Goal: Find specific page/section: Find specific page/section

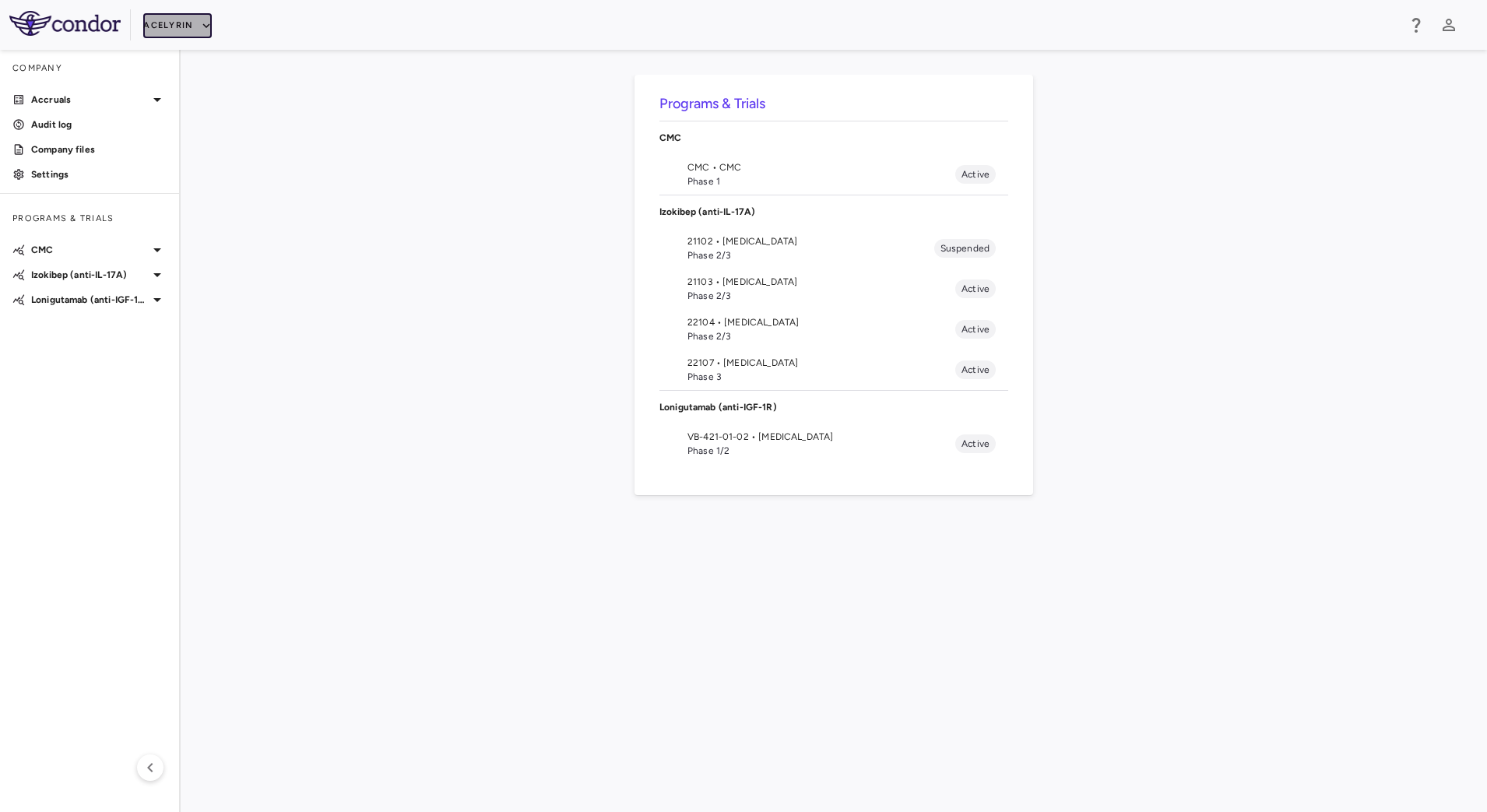
click at [179, 33] on button "Acelyrin" at bounding box center [177, 26] width 69 height 25
click at [194, 147] on li "BridgeBio, Inc." at bounding box center [208, 149] width 130 height 23
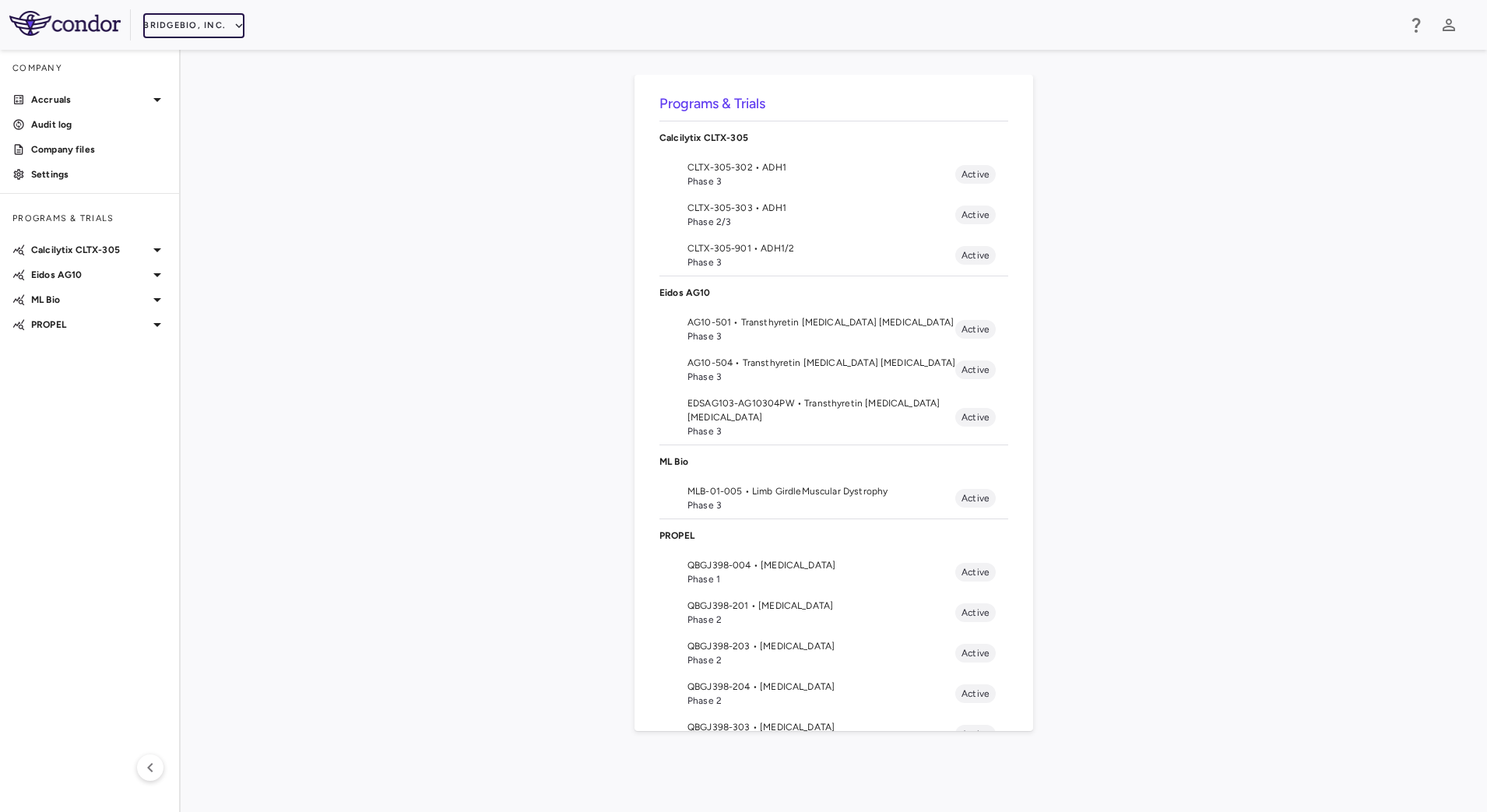
scroll to position [95, 0]
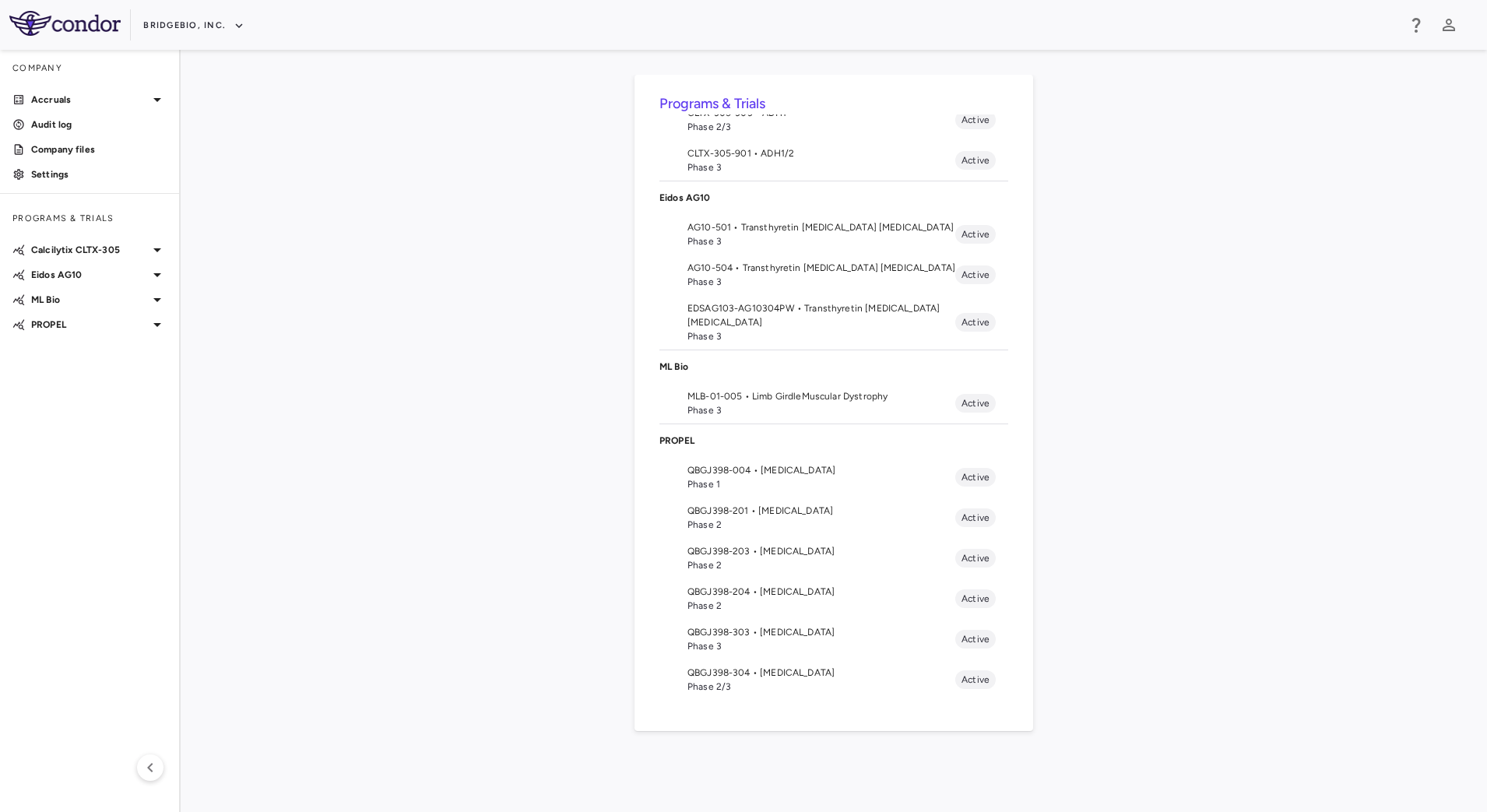
click at [772, 673] on span "QBGJ398-304 • [MEDICAL_DATA]" at bounding box center [820, 672] width 268 height 14
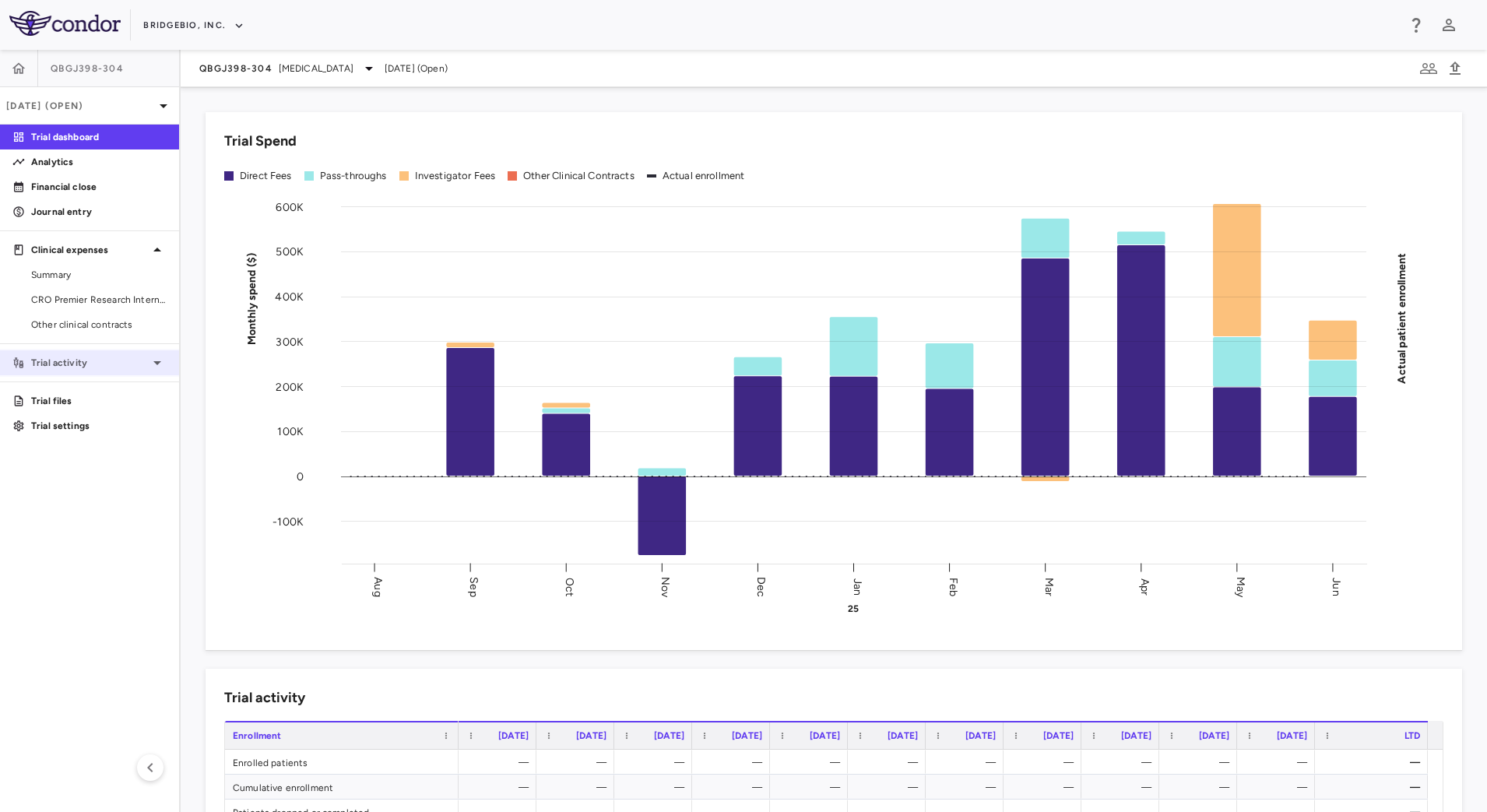
click at [111, 366] on p "Trial activity" at bounding box center [89, 363] width 117 height 14
click at [82, 410] on span "Site & lab cost matrix" at bounding box center [98, 412] width 135 height 14
